Goal: Information Seeking & Learning: Learn about a topic

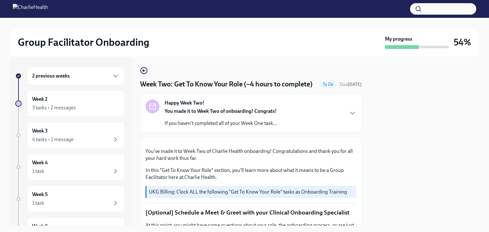
scroll to position [616, 0]
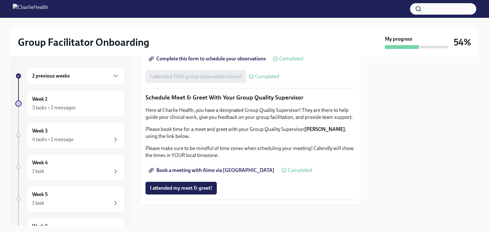
click at [227, 171] on span "Book a meeting with Aime via [GEOGRAPHIC_DATA]" at bounding box center [212, 170] width 124 height 6
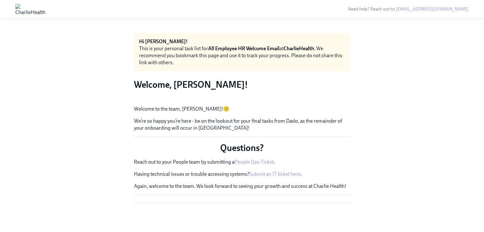
scroll to position [94, 0]
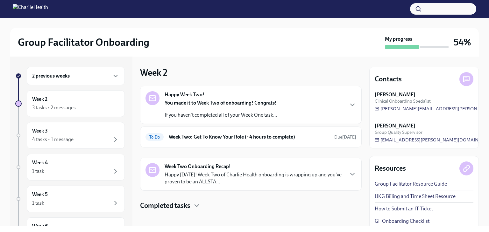
scroll to position [5, 0]
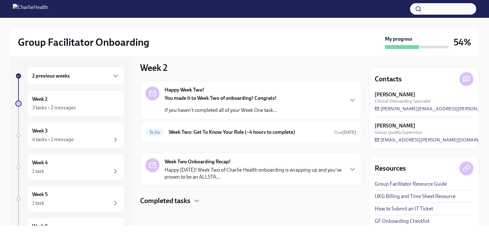
click at [193, 202] on div "Completed tasks" at bounding box center [251, 201] width 222 height 10
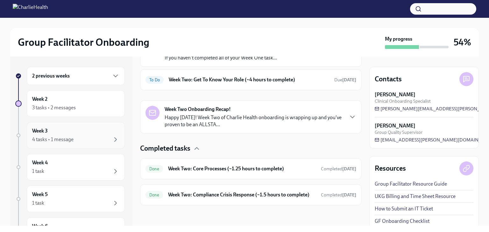
click at [75, 133] on div "Week 3 4 tasks • 1 message" at bounding box center [75, 136] width 87 height 16
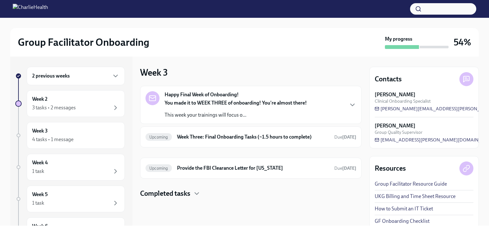
click at [214, 115] on p "This week your trainings will focus o..." at bounding box center [236, 115] width 142 height 7
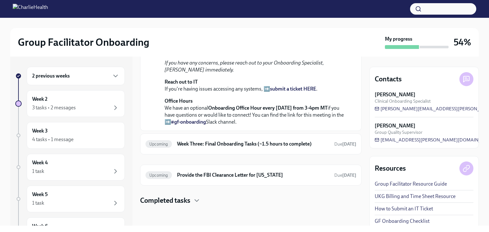
scroll to position [242, 0]
click at [232, 148] on div "Upcoming Week Three: Final Onboarding Tasks (~1.5 hours to complete) Due in 7 d…" at bounding box center [250, 144] width 211 height 10
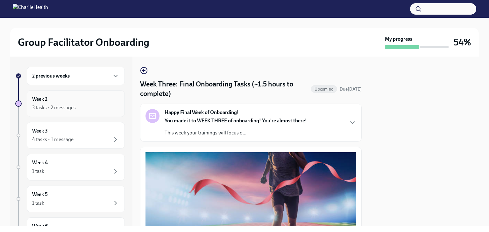
click at [79, 105] on div "3 tasks • 2 messages" at bounding box center [75, 108] width 87 height 8
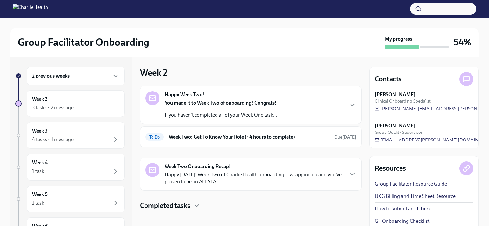
scroll to position [5, 0]
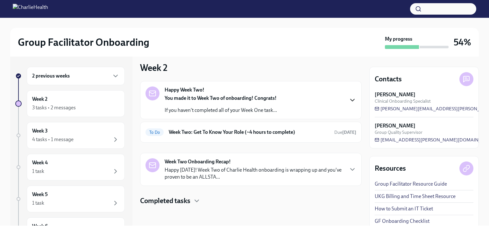
click at [351, 100] on icon "button" at bounding box center [353, 100] width 4 height 2
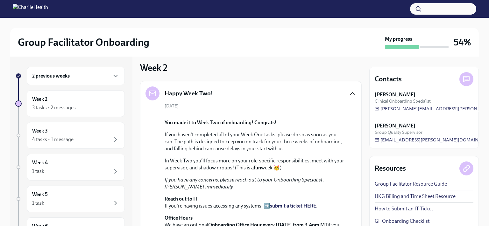
scroll to position [179, 0]
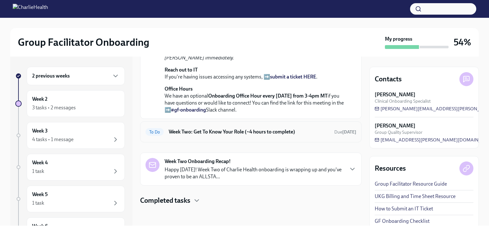
click at [270, 136] on h6 "Week Two: Get To Know Your Role (~4 hours to complete)" at bounding box center [249, 132] width 160 height 7
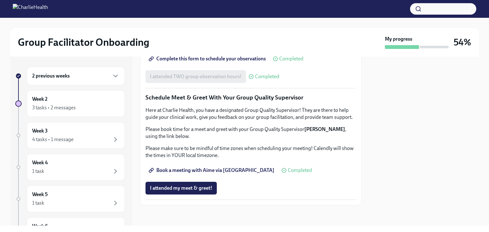
scroll to position [616, 0]
click at [86, 102] on div "Week 2 3 tasks • 2 messages" at bounding box center [75, 104] width 87 height 16
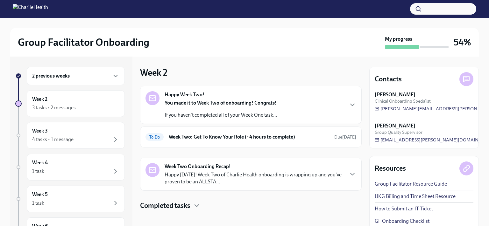
drag, startPoint x: 188, startPoint y: 169, endPoint x: 176, endPoint y: 170, distance: 12.8
click at [176, 170] on div "Week Two Onboarding Recap! Happy Friday! Week Two of Charlie Health onboarding …" at bounding box center [254, 174] width 179 height 22
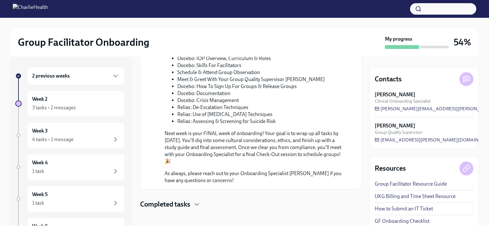
scroll to position [303, 0]
click at [83, 146] on div "Week 3 4 tasks • 1 message" at bounding box center [76, 135] width 98 height 27
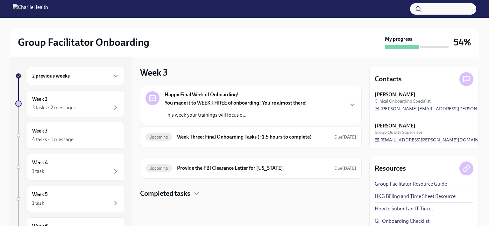
click at [191, 108] on div "You made it to WEEK THREE of onboarding! You're almost there! This week your tr…" at bounding box center [236, 109] width 142 height 19
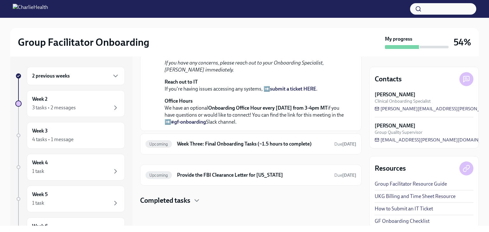
scroll to position [242, 0]
click at [205, 148] on h6 "Week Three: Final Onboarding Tasks (~1.5 hours to complete)" at bounding box center [253, 144] width 152 height 7
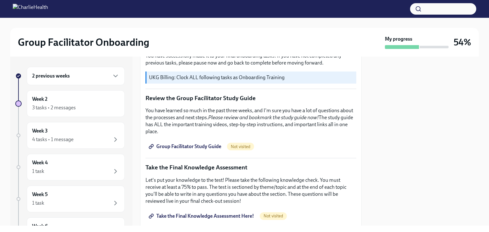
scroll to position [247, 0]
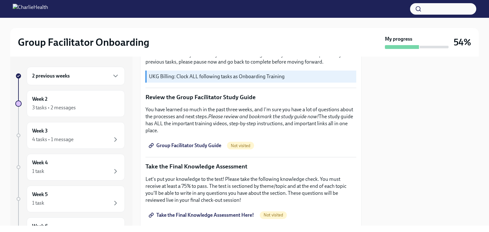
click at [202, 144] on span "Group Facilitator Study Guide" at bounding box center [185, 146] width 71 height 6
